Goal: Task Accomplishment & Management: Manage account settings

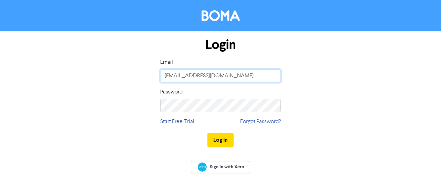
click at [204, 76] on input "[EMAIL_ADDRESS][DOMAIN_NAME]" at bounding box center [220, 75] width 121 height 13
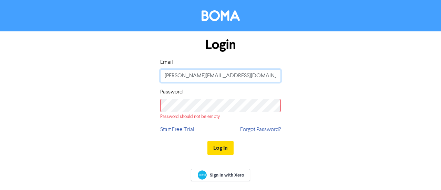
type input "[PERSON_NAME][EMAIL_ADDRESS][DOMAIN_NAME]"
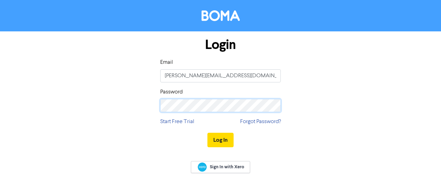
click at [207, 133] on button "Log In" at bounding box center [220, 140] width 26 height 14
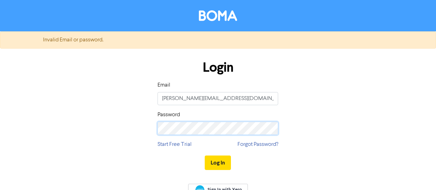
click at [205, 155] on button "Log In" at bounding box center [218, 162] width 26 height 14
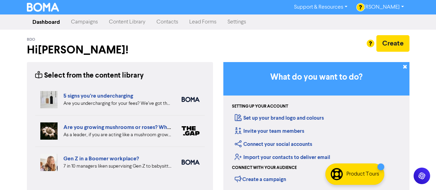
click at [95, 23] on link "Campaigns" at bounding box center [84, 22] width 38 height 14
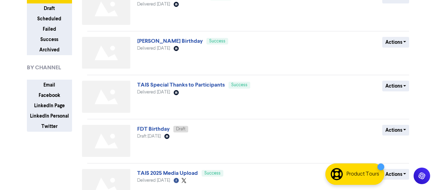
scroll to position [103, 0]
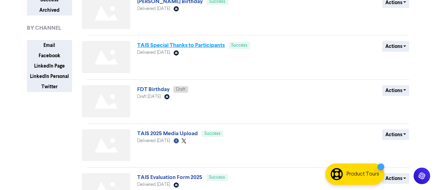
click at [162, 45] on link "TAIS Special Thanks to Participants" at bounding box center [181, 45] width 88 height 7
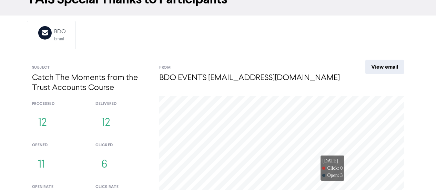
scroll to position [35, 0]
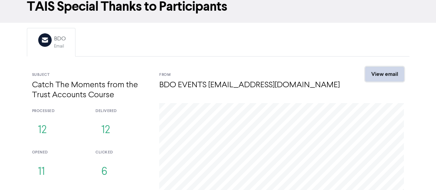
click at [393, 77] on link "View email" at bounding box center [384, 74] width 39 height 14
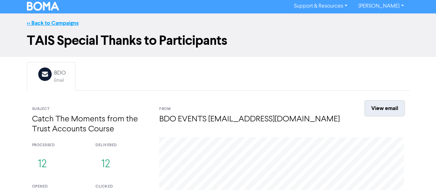
scroll to position [0, 0]
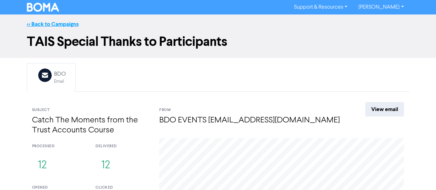
click at [43, 25] on link "<< Back to Campaigns" at bounding box center [53, 24] width 52 height 7
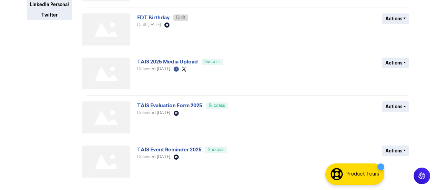
scroll to position [207, 0]
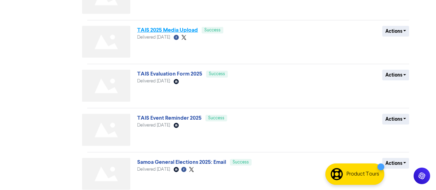
click at [166, 33] on link "TAIS 2025 Media Upload" at bounding box center [167, 30] width 61 height 7
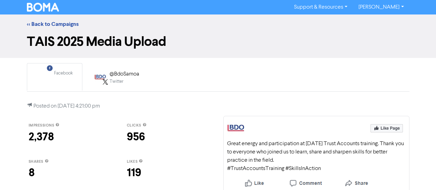
scroll to position [34, 0]
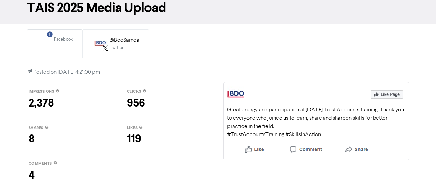
click at [118, 39] on div "@BdoSamoa" at bounding box center [125, 40] width 30 height 8
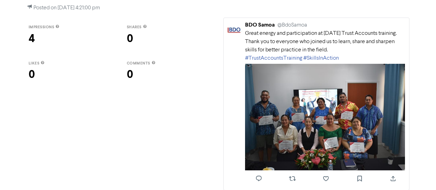
scroll to position [0, 0]
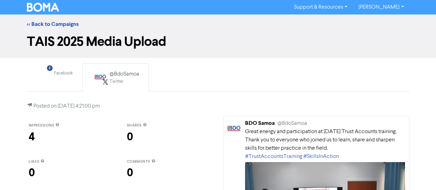
drag, startPoint x: 40, startPoint y: 20, endPoint x: 44, endPoint y: 20, distance: 3.8
click at [40, 20] on div "<< Back to Campaigns" at bounding box center [218, 23] width 436 height 19
click at [43, 26] on link "<< Back to Campaigns" at bounding box center [53, 24] width 52 height 7
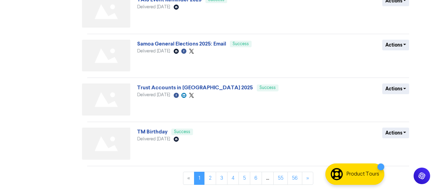
scroll to position [290, 0]
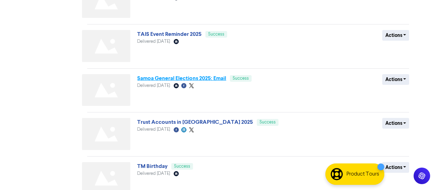
click at [191, 81] on link "Samoa General Elections 2025: Email" at bounding box center [181, 78] width 89 height 7
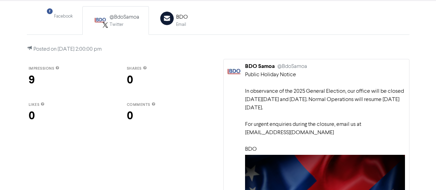
scroll to position [69, 0]
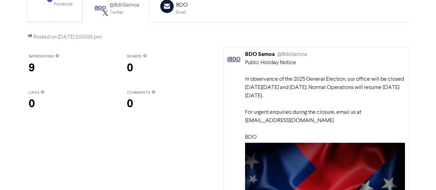
click at [49, 12] on div "Facebook Created with Sketch." at bounding box center [45, 8] width 14 height 14
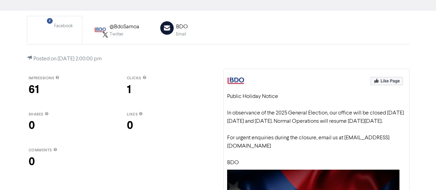
scroll to position [34, 0]
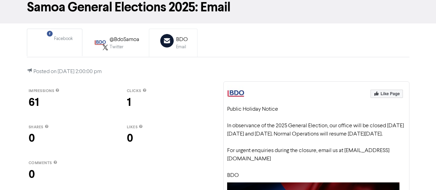
click at [170, 41] on icon at bounding box center [166, 40] width 13 height 13
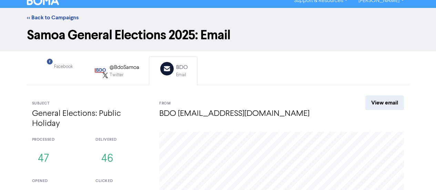
scroll to position [0, 0]
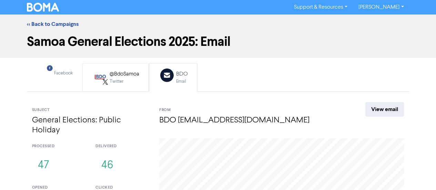
click at [120, 78] on div "Twitter" at bounding box center [125, 81] width 30 height 7
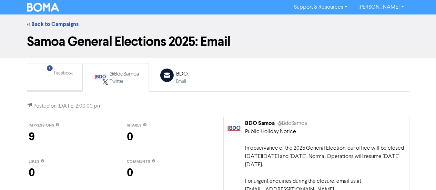
click at [66, 76] on div "Facebook" at bounding box center [63, 73] width 19 height 7
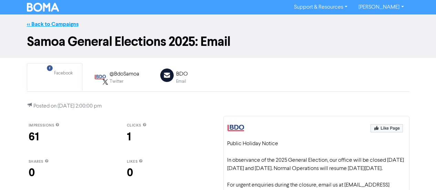
click at [41, 22] on link "<< Back to Campaigns" at bounding box center [53, 24] width 52 height 7
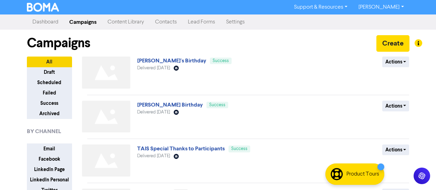
click at [162, 21] on link "Contacts" at bounding box center [166, 22] width 33 height 14
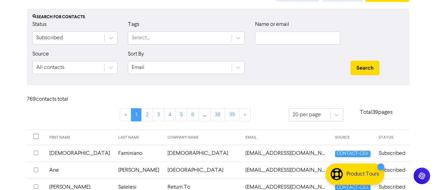
scroll to position [34, 0]
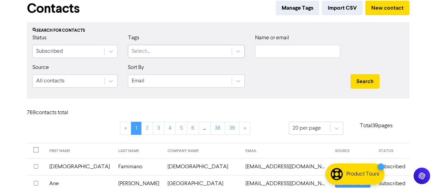
click at [226, 50] on div "Select..." at bounding box center [179, 51] width 103 height 12
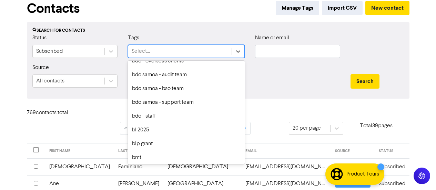
scroll to position [172, 0]
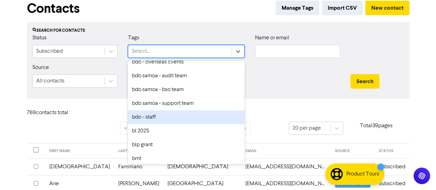
click at [160, 116] on div "bdo - staff" at bounding box center [186, 117] width 117 height 14
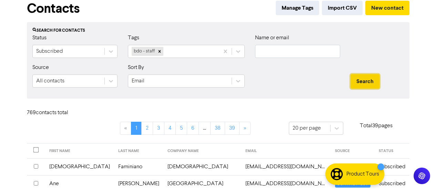
click at [354, 84] on button "Search" at bounding box center [364, 81] width 29 height 14
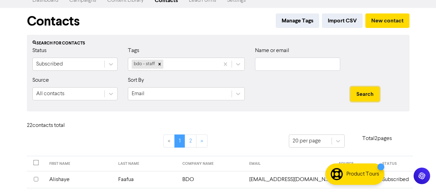
scroll to position [0, 0]
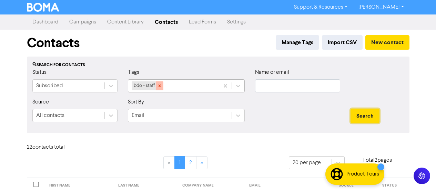
click at [156, 86] on div at bounding box center [160, 85] width 8 height 9
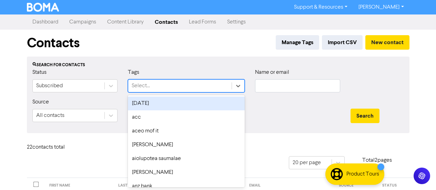
click at [167, 85] on div "Tags option [DATE] focused, 1 of 176. 176 results available. Use Up and Down to…" at bounding box center [186, 83] width 127 height 30
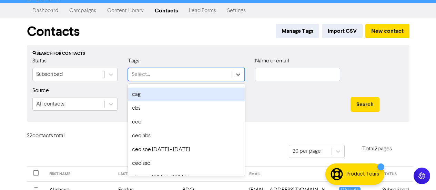
scroll to position [344, 0]
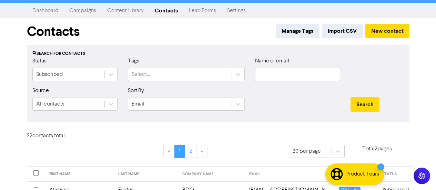
click at [336, 99] on div at bounding box center [297, 101] width 95 height 30
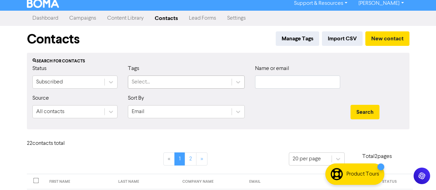
scroll to position [0, 0]
